Goal: Information Seeking & Learning: Find specific fact

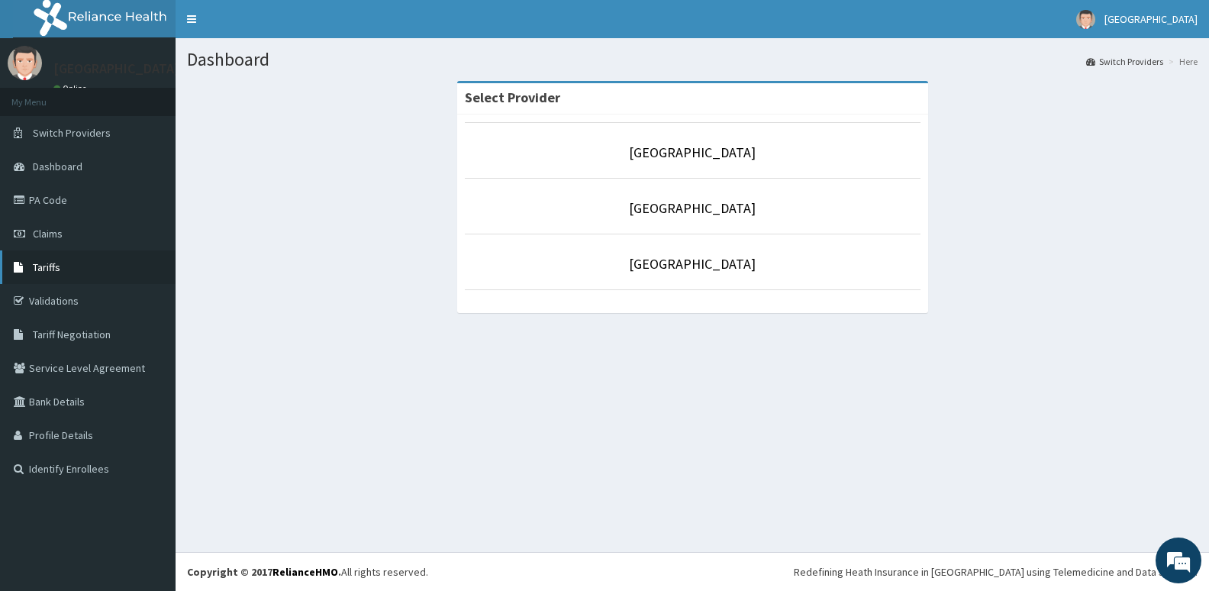
click at [61, 272] on link "Tariffs" at bounding box center [88, 267] width 176 height 34
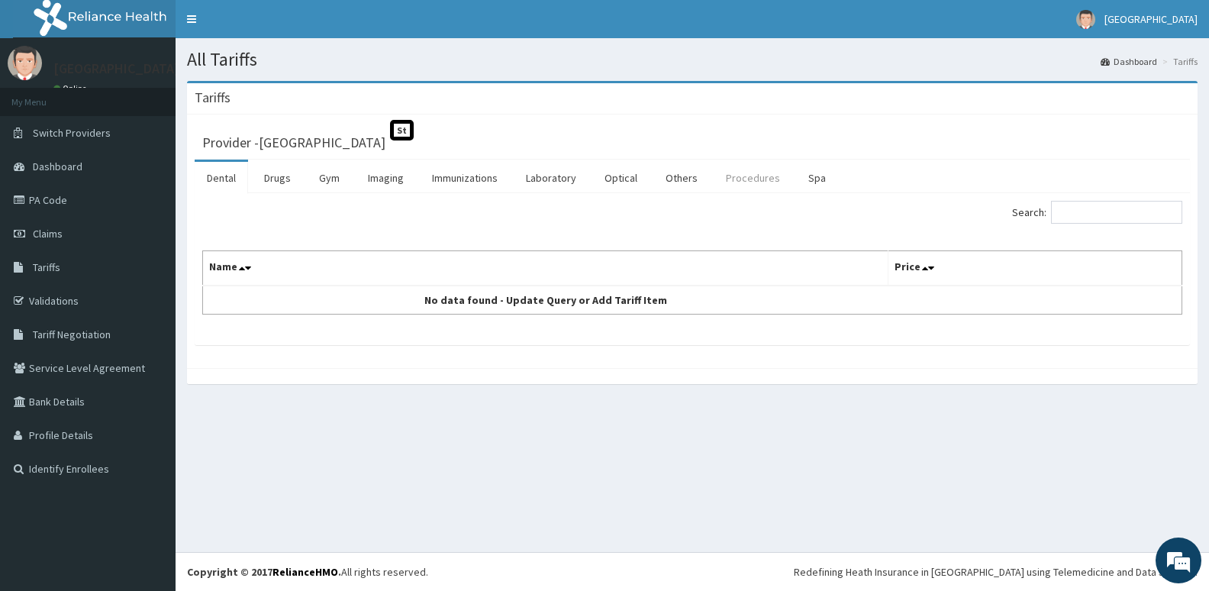
click at [741, 179] on link "Procedures" at bounding box center [753, 178] width 79 height 32
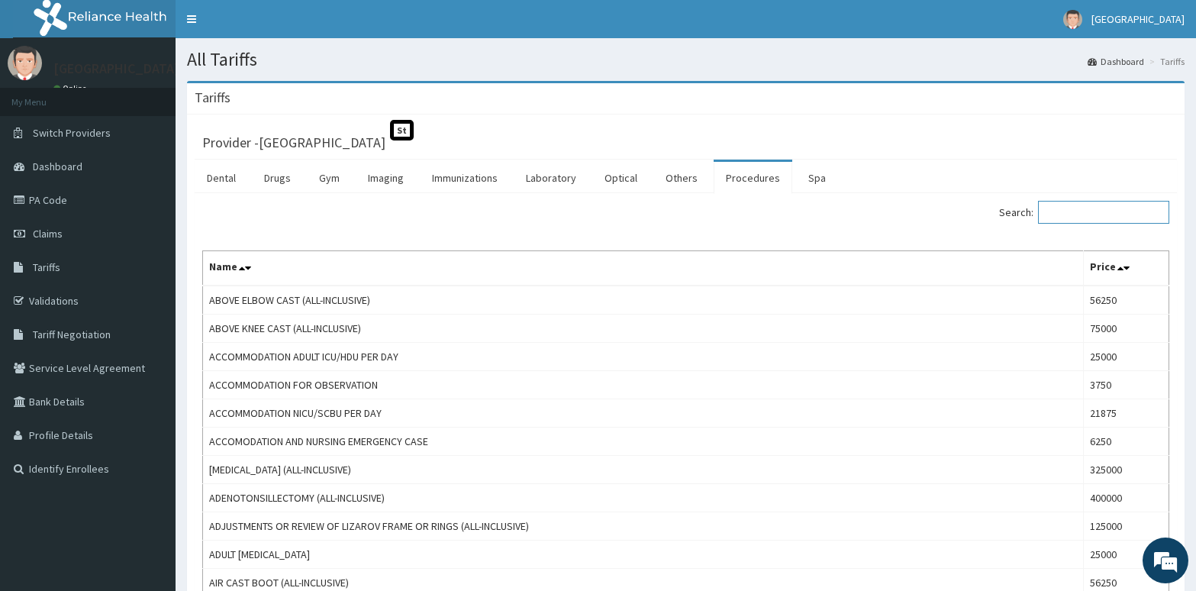
click at [1088, 209] on input "Search:" at bounding box center [1103, 212] width 131 height 23
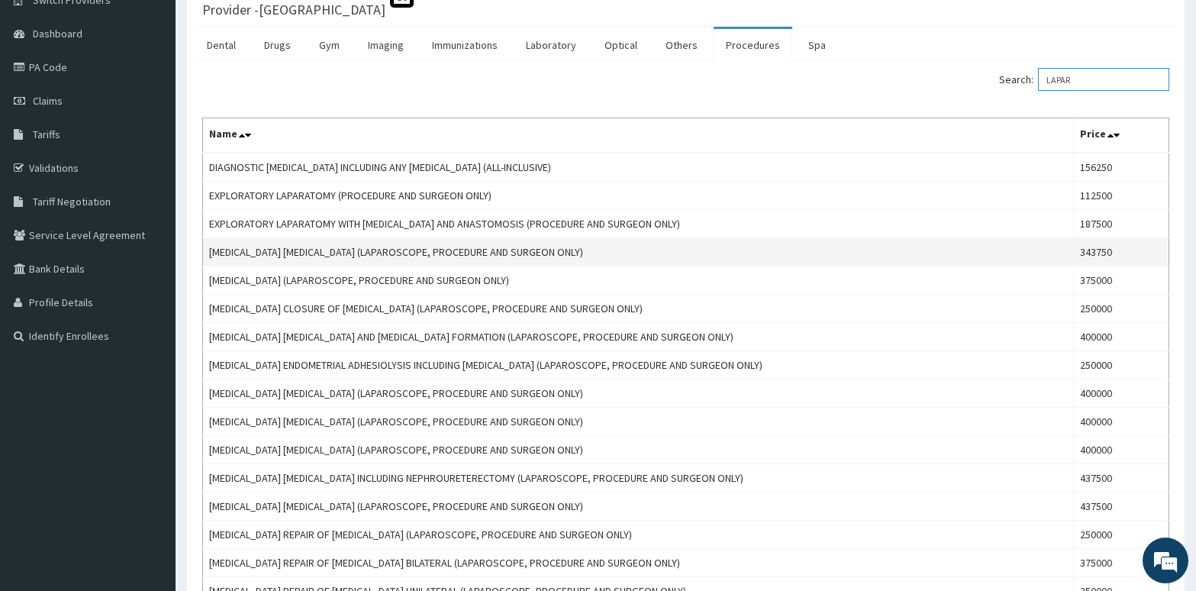
scroll to position [156, 0]
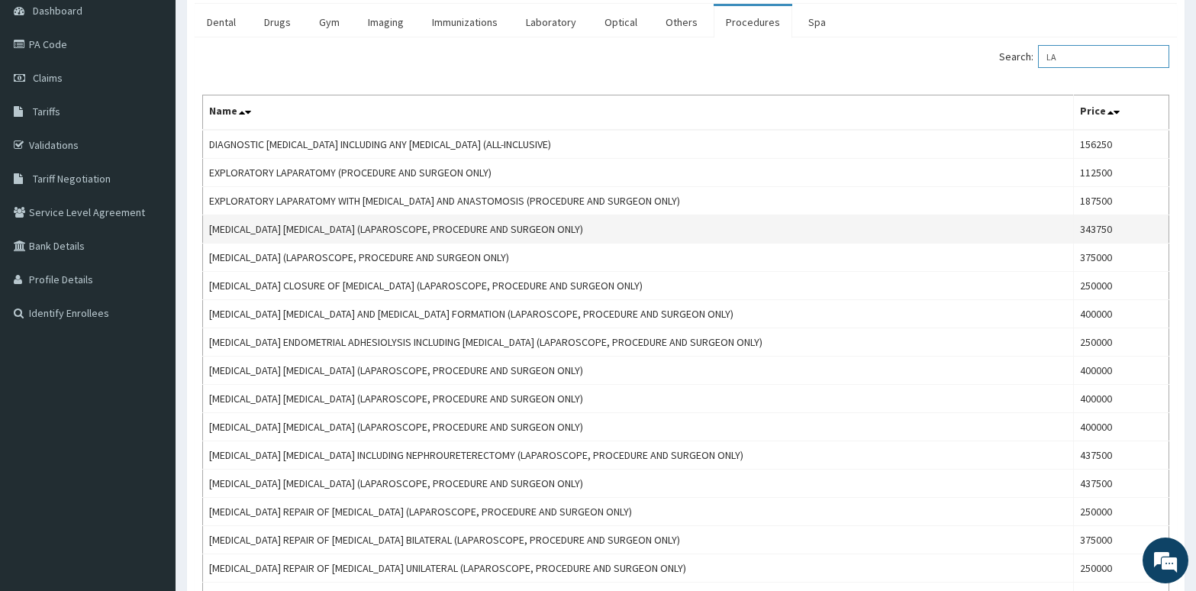
type input "L"
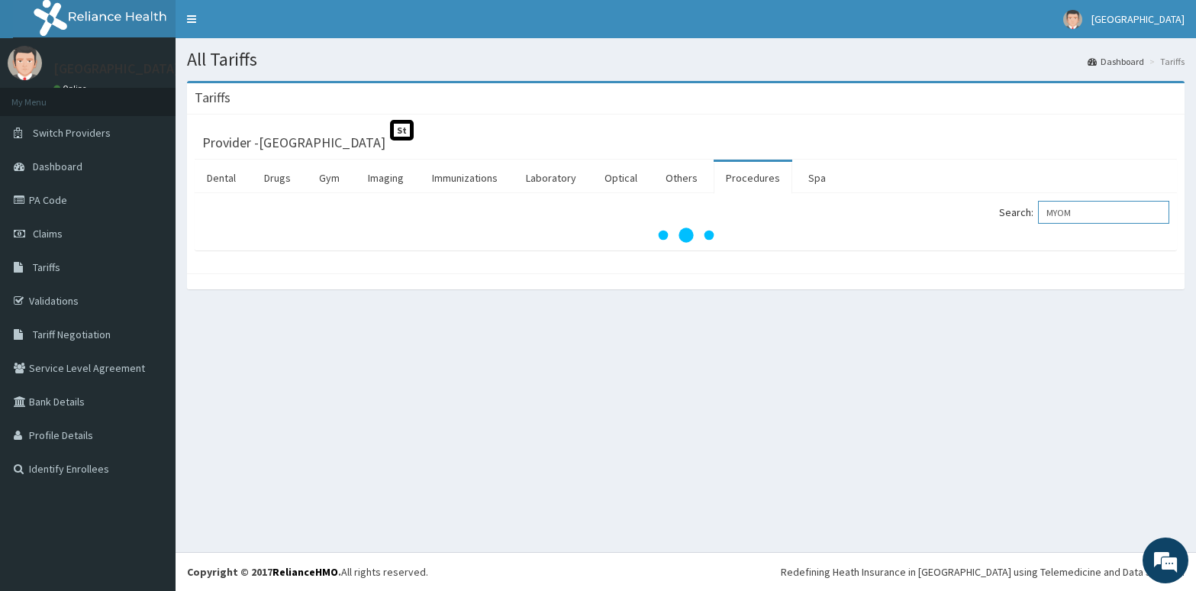
scroll to position [0, 0]
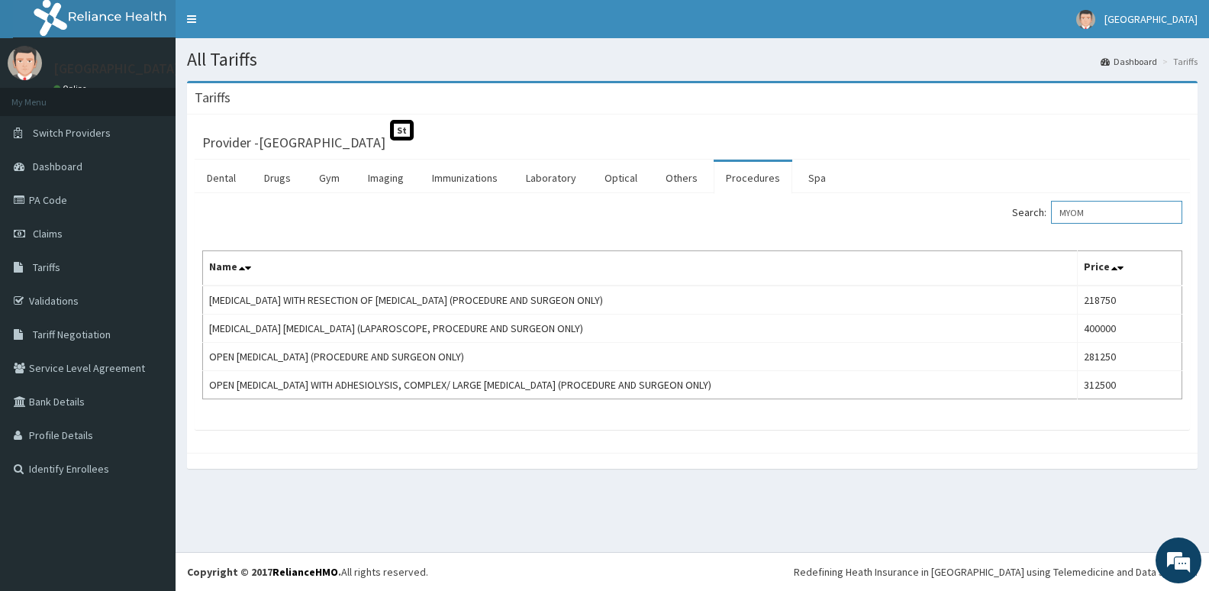
drag, startPoint x: 1102, startPoint y: 211, endPoint x: 1067, endPoint y: 216, distance: 34.7
click at [1067, 216] on input "MYOM" at bounding box center [1116, 212] width 131 height 23
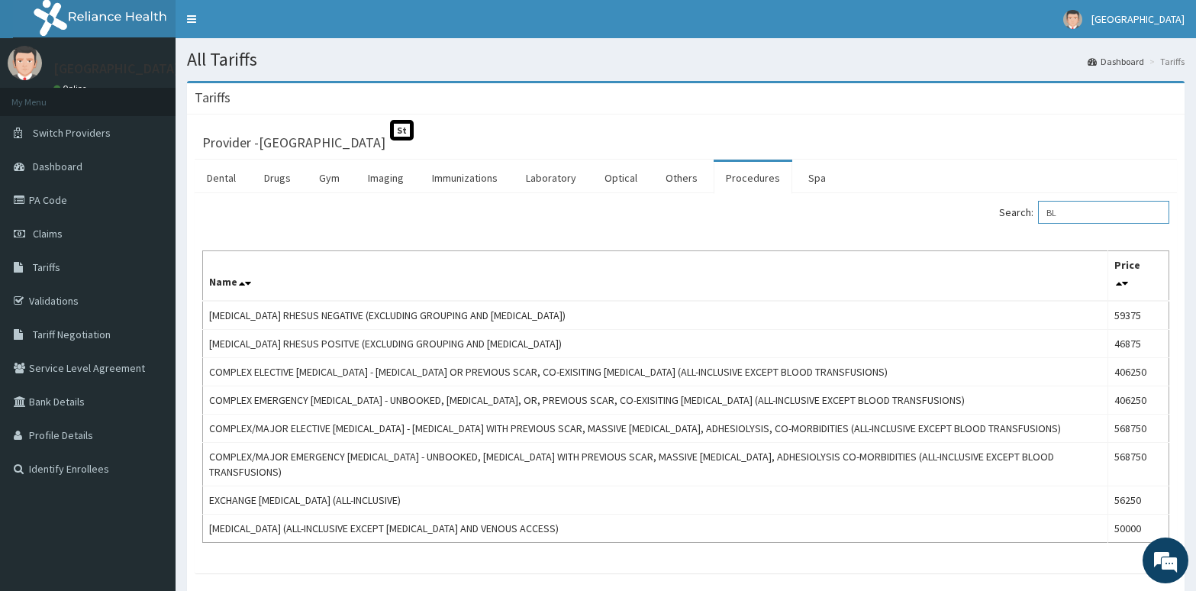
type input "B"
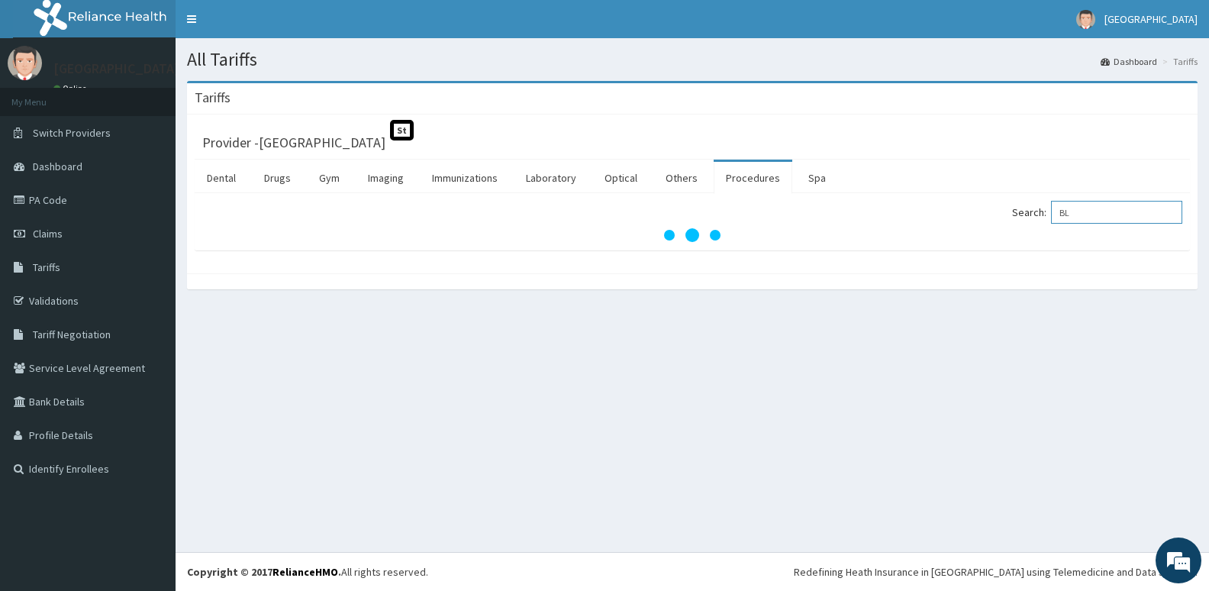
type input "B"
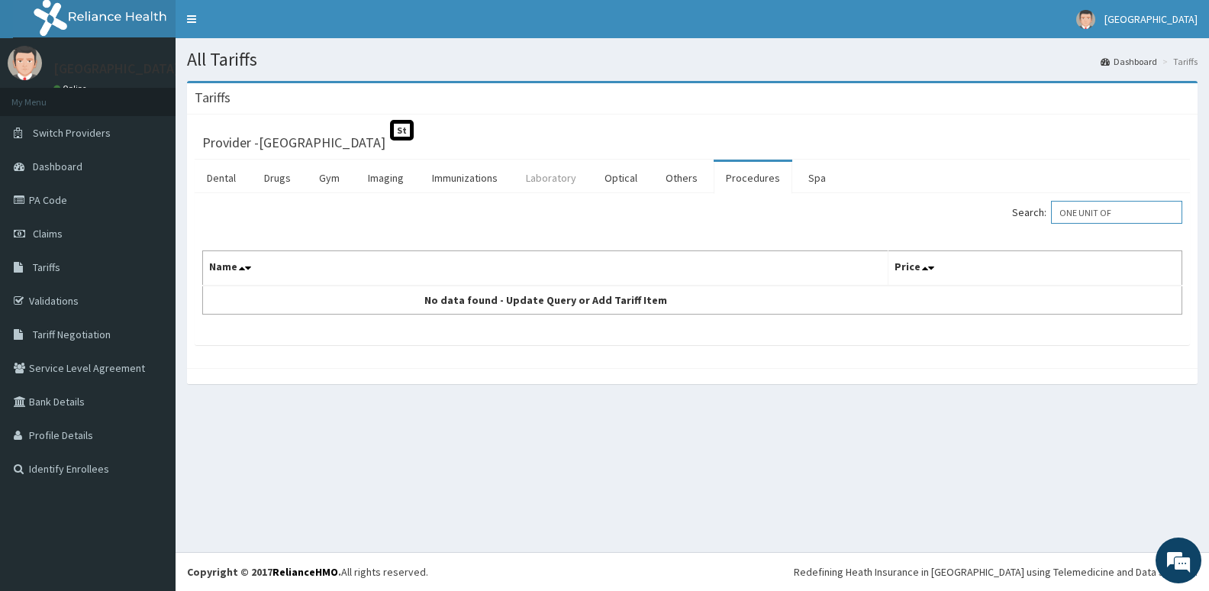
type input "ONE UNIT OF"
click at [545, 185] on link "Laboratory" at bounding box center [551, 178] width 75 height 32
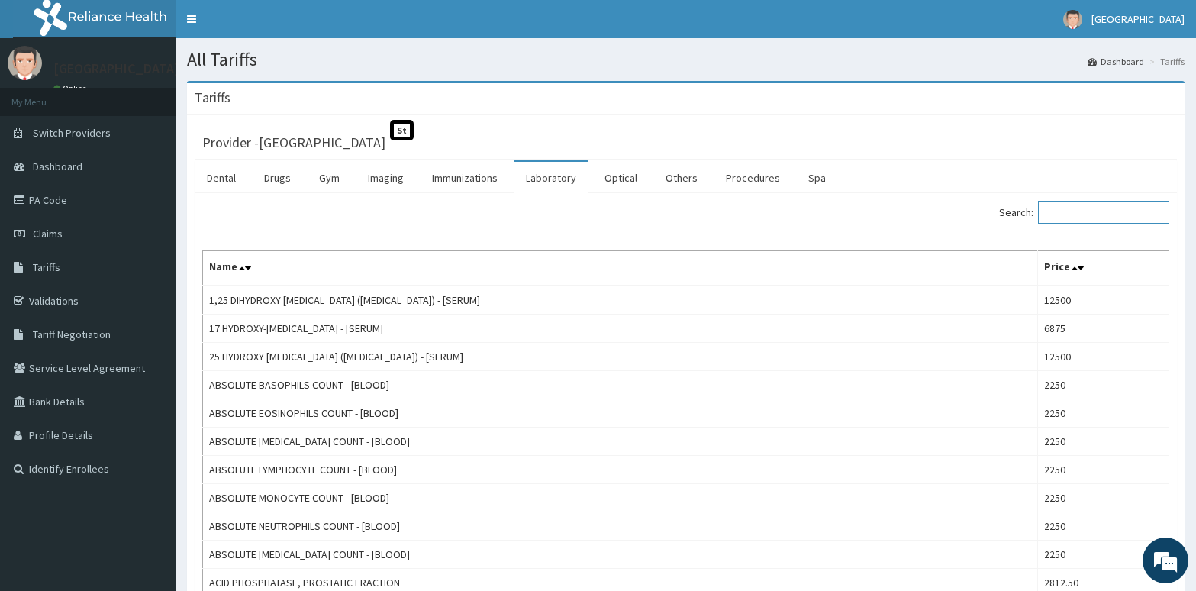
click at [1076, 208] on input "Search:" at bounding box center [1103, 212] width 131 height 23
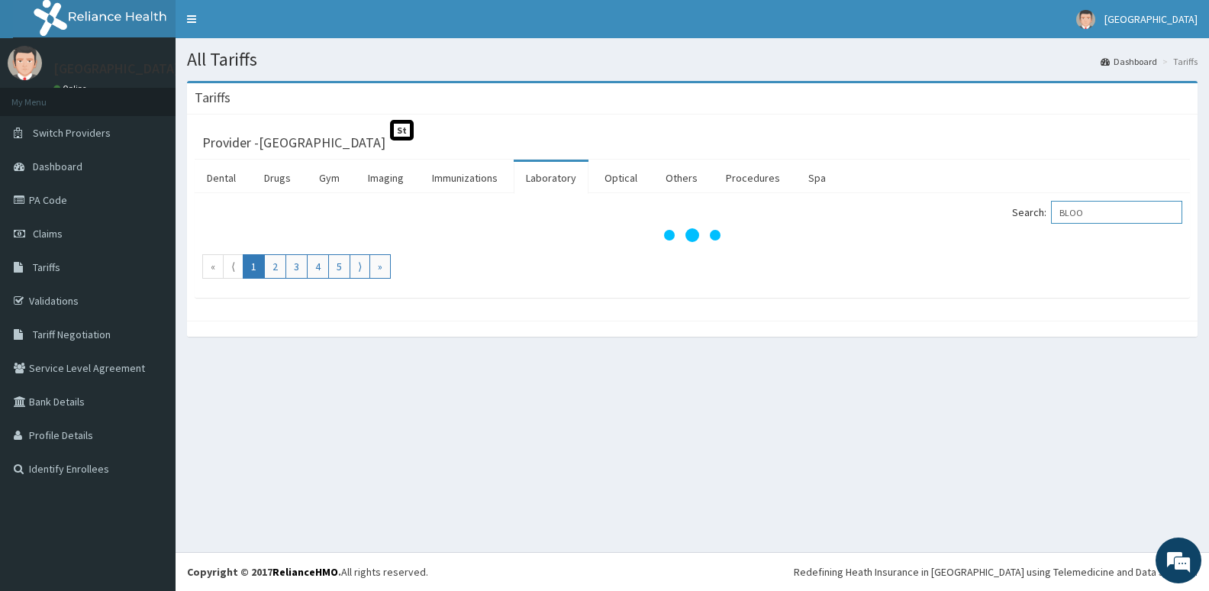
type input "BLOOD"
